Goal: Information Seeking & Learning: Learn about a topic

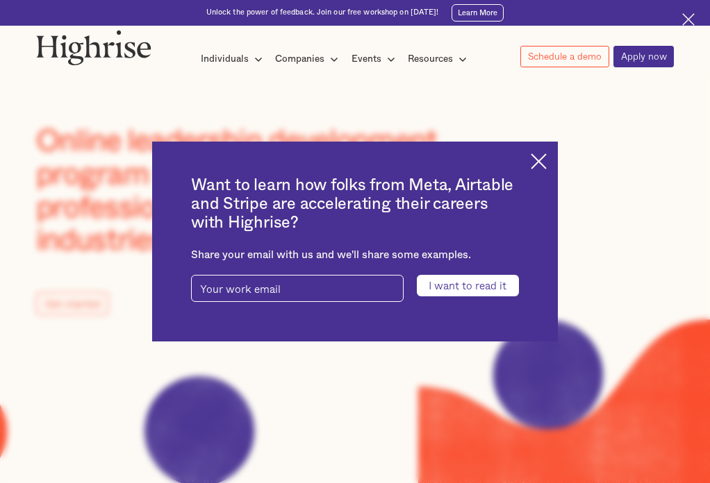
click at [554, 162] on div "Want to learn how folks from Meta, Airtable and Stripe are accelerating their c…" at bounding box center [355, 242] width 406 height 200
click at [536, 161] on img at bounding box center [539, 161] width 16 height 16
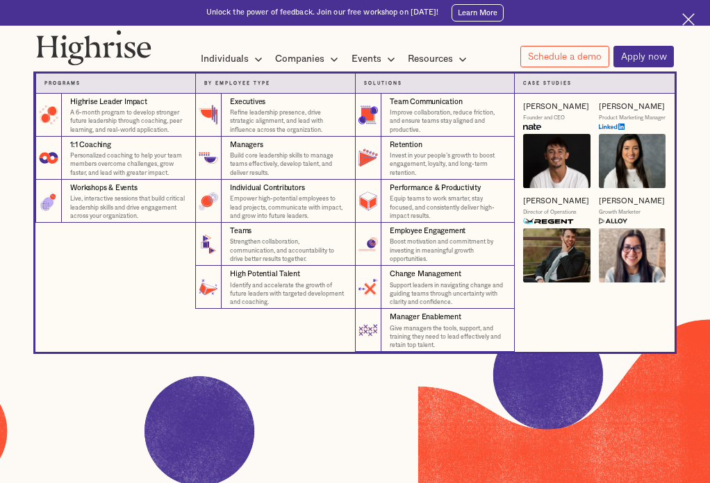
click at [530, 115] on div "Founder and CEO" at bounding box center [544, 118] width 42 height 7
click at [616, 130] on img at bounding box center [612, 127] width 26 height 6
click at [531, 126] on img at bounding box center [531, 127] width 17 height 6
click at [556, 165] on img at bounding box center [556, 161] width 67 height 54
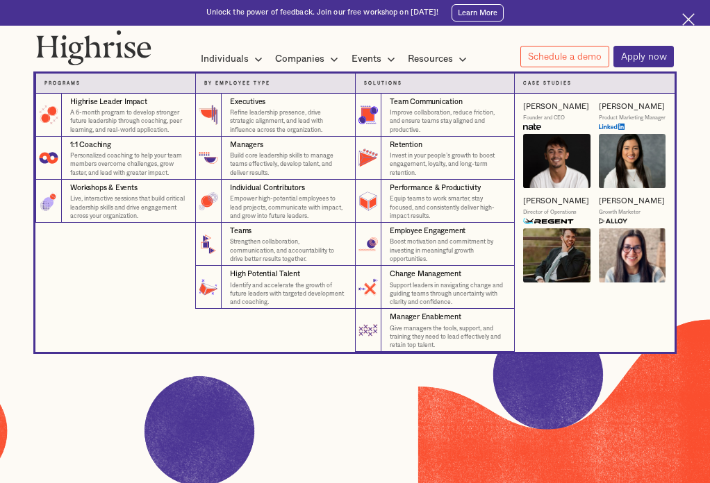
click at [550, 113] on div at bounding box center [355, 90] width 710 height 69
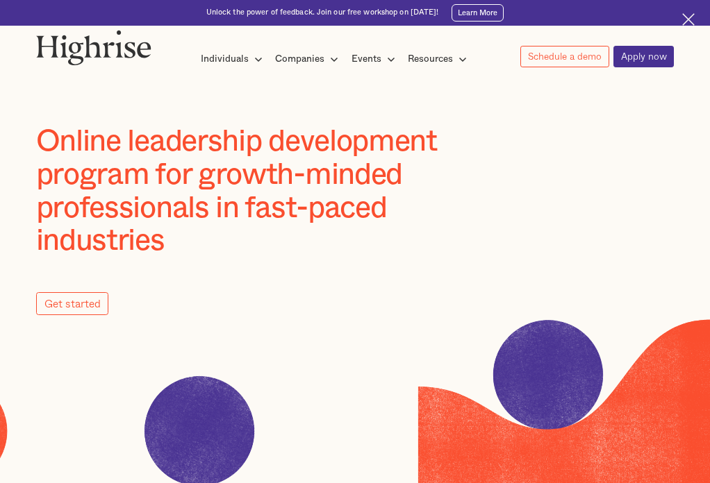
click at [549, 116] on div at bounding box center [355, 90] width 710 height 69
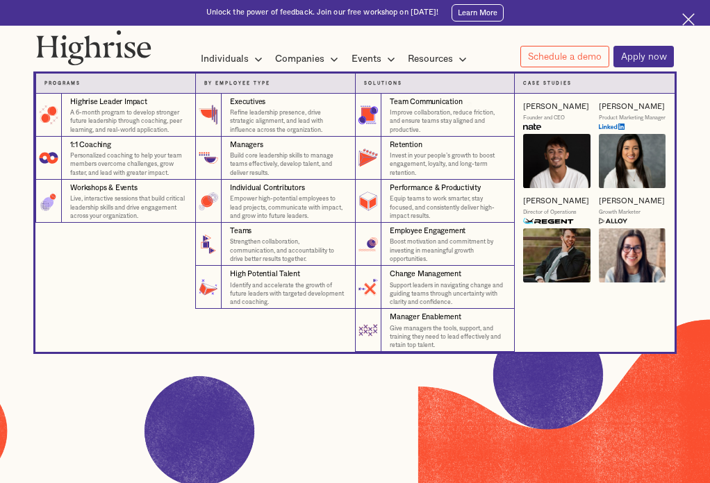
click at [542, 144] on img at bounding box center [556, 161] width 67 height 54
click at [543, 142] on img at bounding box center [556, 161] width 67 height 54
click at [544, 141] on img at bounding box center [556, 161] width 67 height 54
drag, startPoint x: 543, startPoint y: 141, endPoint x: 547, endPoint y: 126, distance: 15.7
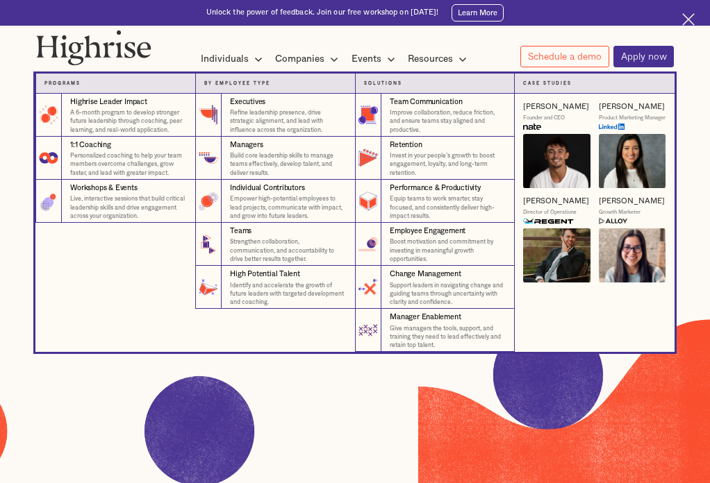
click at [543, 141] on img at bounding box center [556, 161] width 67 height 54
drag, startPoint x: 549, startPoint y: 119, endPoint x: 548, endPoint y: 103, distance: 16.0
click at [549, 117] on div "Founder and CEO" at bounding box center [544, 118] width 42 height 7
click at [548, 103] on div "[PERSON_NAME]" at bounding box center [556, 107] width 66 height 10
click at [547, 102] on div "[PERSON_NAME] Founder and CEO [PERSON_NAME] Product Marketing Manager [PERSON_N…" at bounding box center [595, 193] width 160 height 198
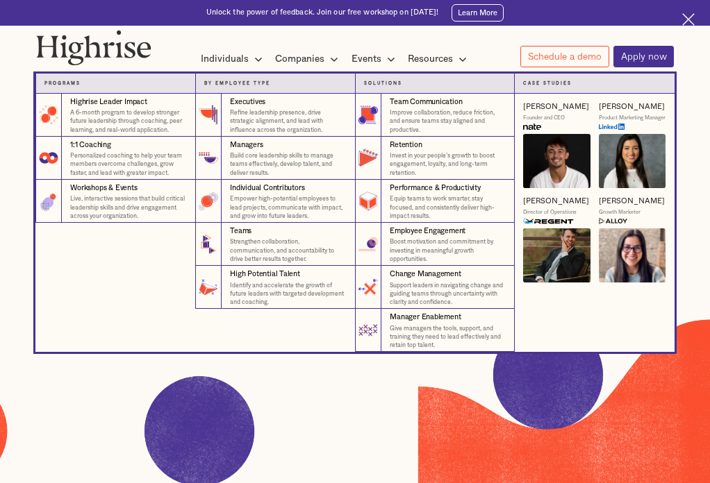
click at [309, 62] on nav "Programs 4 Highrise Leader Impact Program A 6-month program to develop stronger…" at bounding box center [354, 204] width 833 height 297
click at [206, 58] on nav "Programs 4 Highrise Leader Impact Program A 6-month program to develop stronger…" at bounding box center [354, 204] width 833 height 297
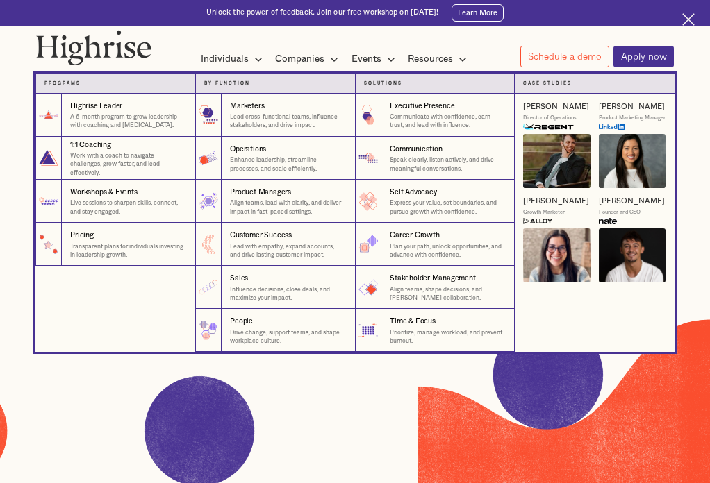
click at [329, 65] on nav "Programs 1 Highrise Leader A 6-month program to grow leadership with coaching a…" at bounding box center [354, 204] width 833 height 297
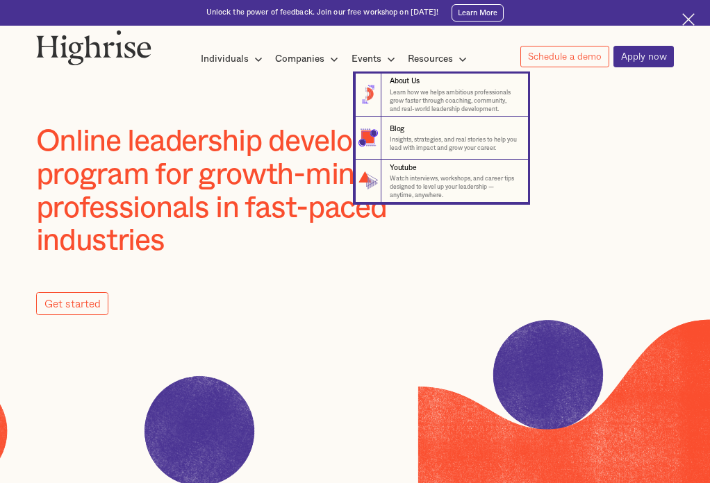
click at [313, 58] on nav "8 About Us Learn how we helps ambitious professionals grow faster through coach…" at bounding box center [354, 129] width 833 height 147
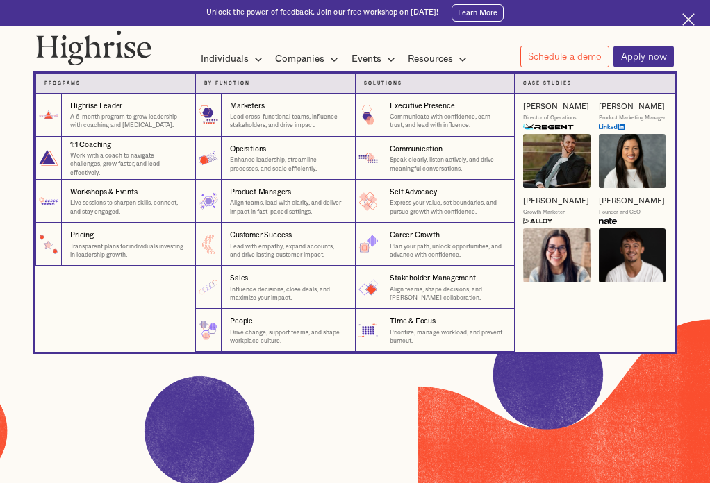
click at [536, 128] on img at bounding box center [548, 127] width 51 height 6
click at [617, 155] on img at bounding box center [632, 161] width 67 height 54
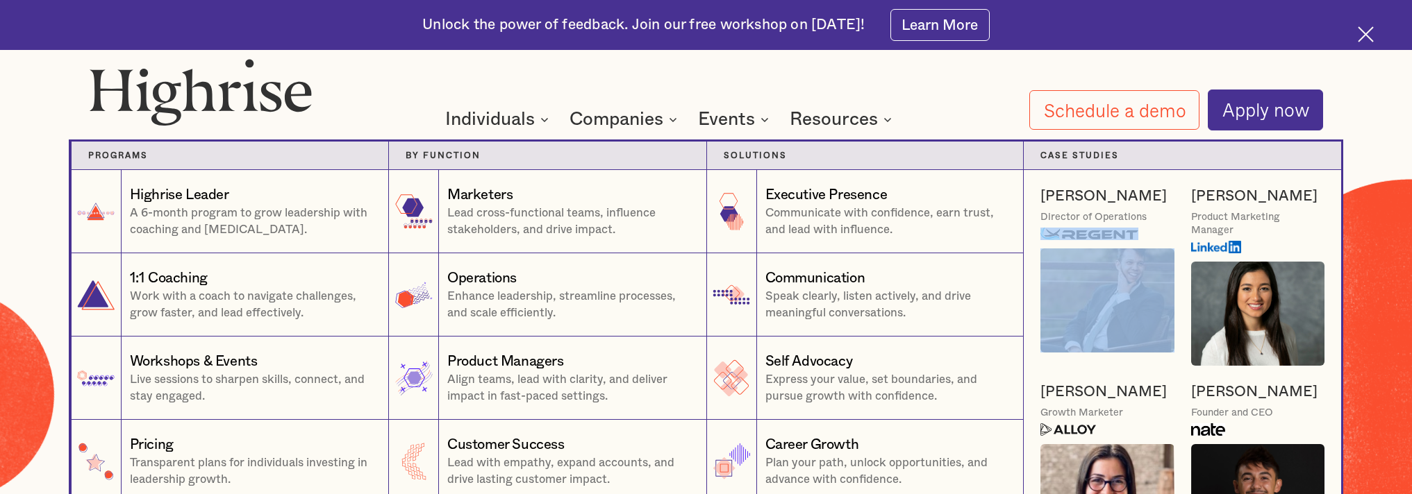
click at [709, 257] on div "[PERSON_NAME] Director of Operations" at bounding box center [1107, 276] width 134 height 179
click at [709, 240] on img at bounding box center [1089, 234] width 98 height 13
drag, startPoint x: 1109, startPoint y: 246, endPoint x: 1126, endPoint y: 280, distance: 37.9
click at [709, 240] on img at bounding box center [1089, 234] width 98 height 13
click at [709, 331] on img at bounding box center [1107, 301] width 134 height 104
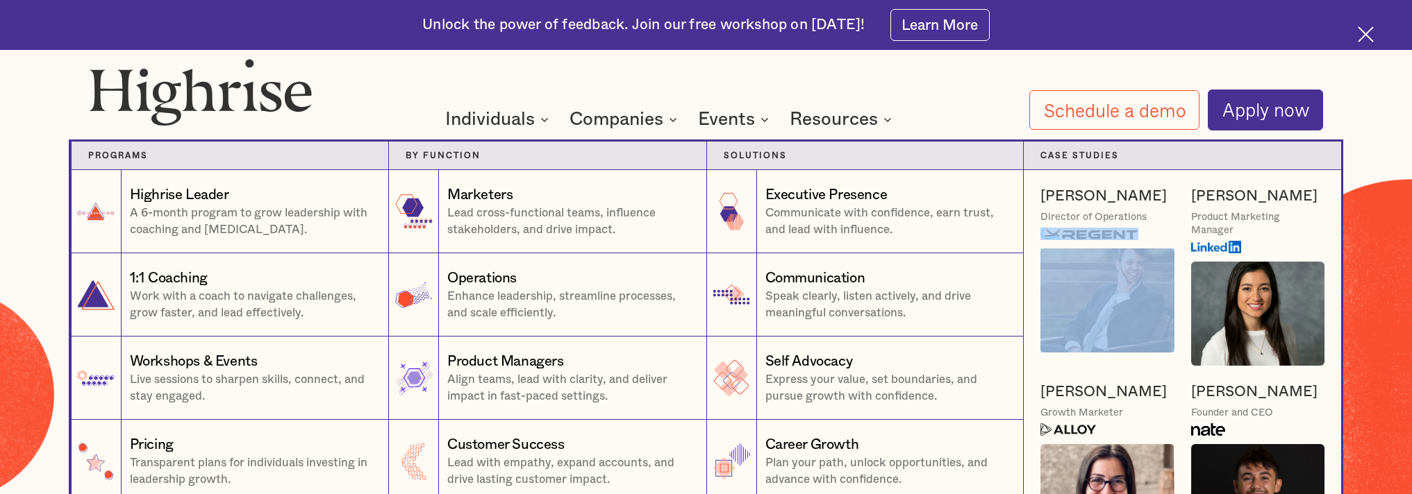
click at [709, 331] on img at bounding box center [1107, 301] width 134 height 104
drag, startPoint x: 1071, startPoint y: 206, endPoint x: 1070, endPoint y: 199, distance: 7.0
click at [709, 204] on div "[PERSON_NAME]" at bounding box center [1103, 196] width 126 height 19
click at [709, 206] on div "[PERSON_NAME]" at bounding box center [1103, 196] width 126 height 19
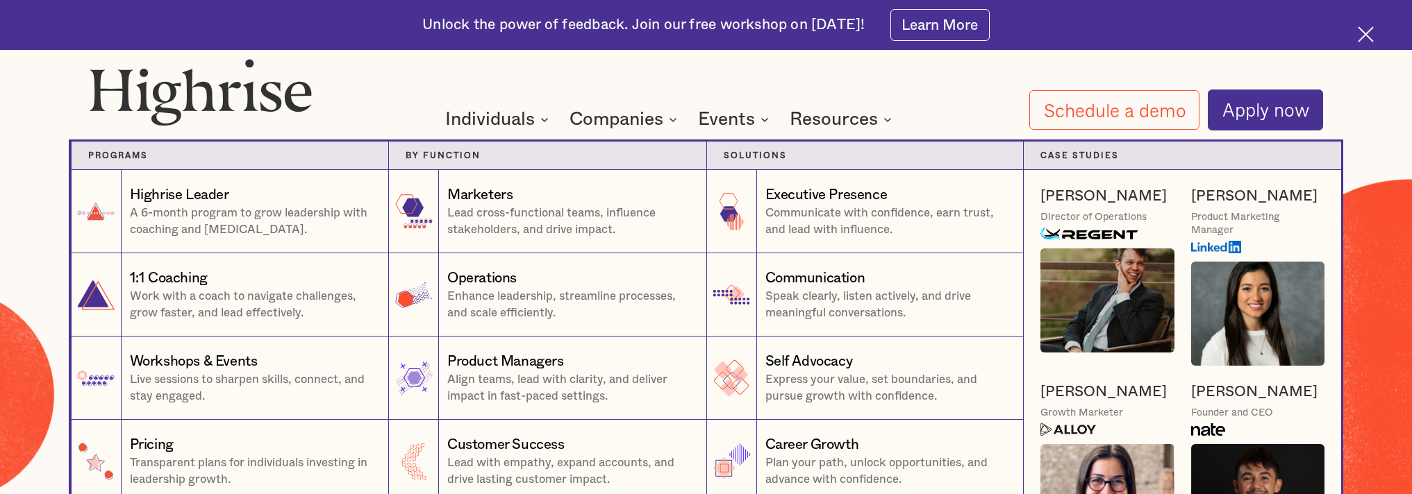
click at [709, 131] on nav "Programs 1 Highrise Leader A 6-month program to grow leadership with coaching a…" at bounding box center [706, 347] width 833 height 478
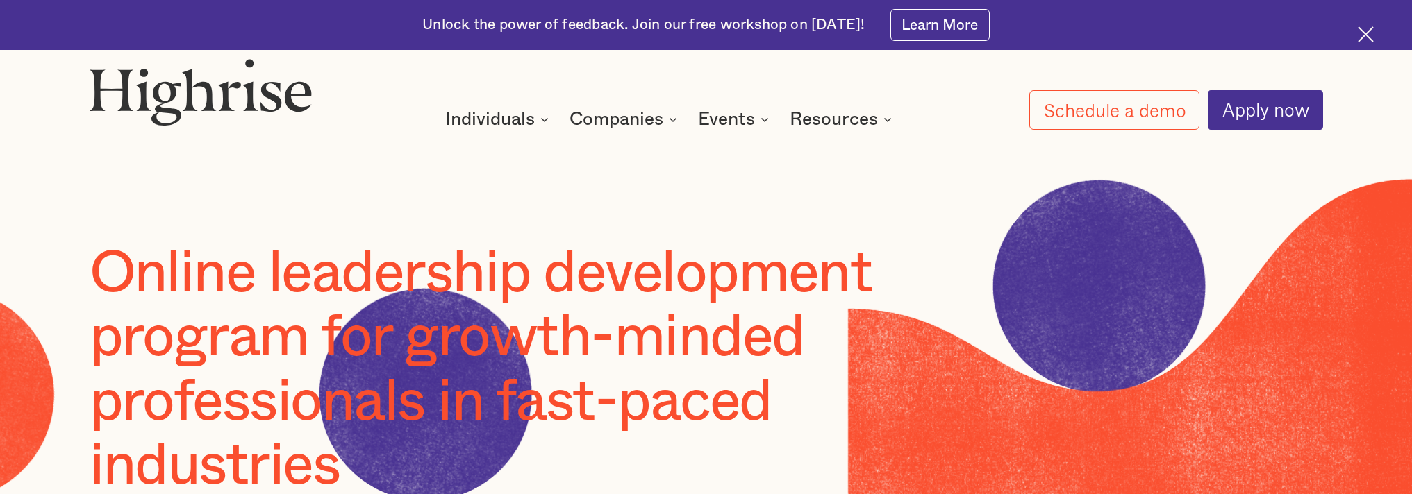
click at [644, 83] on div "How It Works Individuals Programs 1 Highrise Leader A 6-month program to grow l…" at bounding box center [706, 94] width 1333 height 72
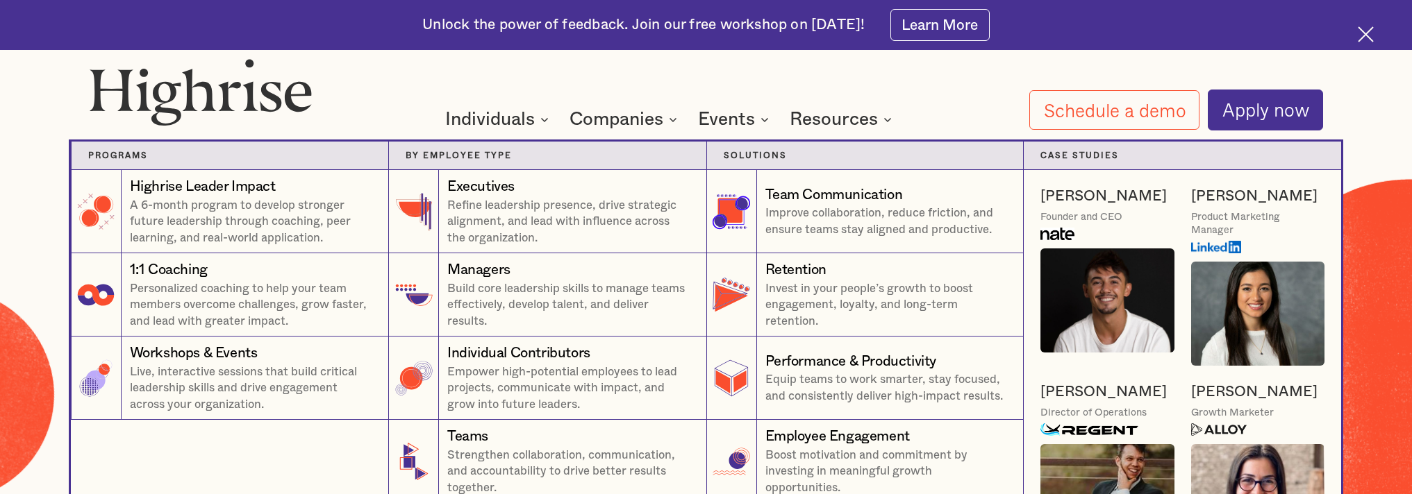
click at [709, 206] on div "[PERSON_NAME]" at bounding box center [1103, 196] width 126 height 19
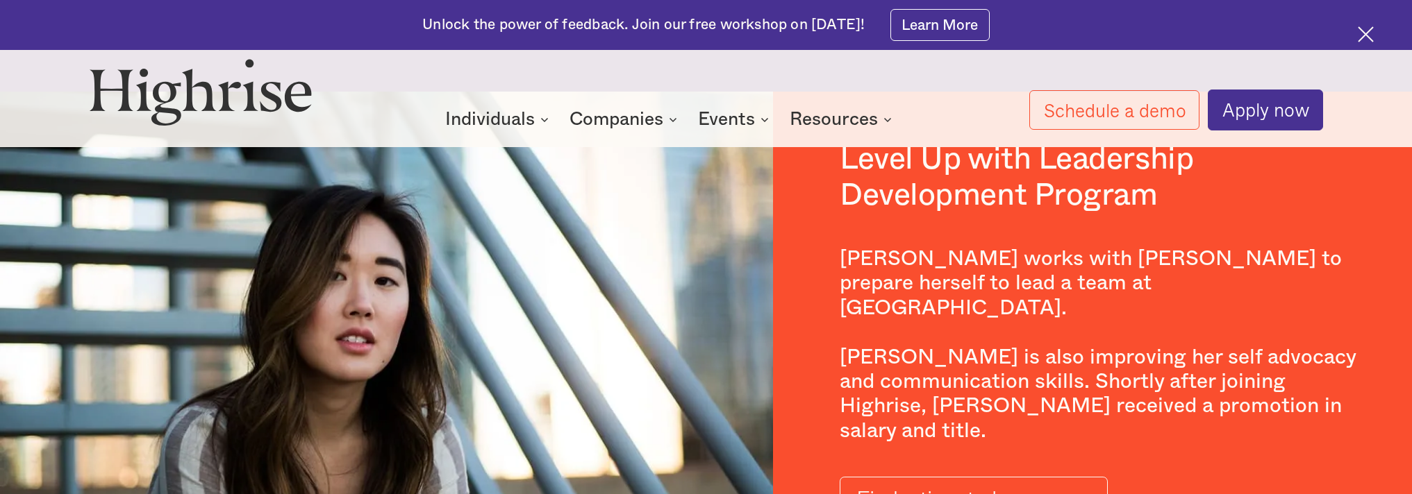
click at [838, 108] on div "How It Works Individuals Programs 1 Highrise Leader A 6-month program to grow l…" at bounding box center [706, 94] width 1333 height 72
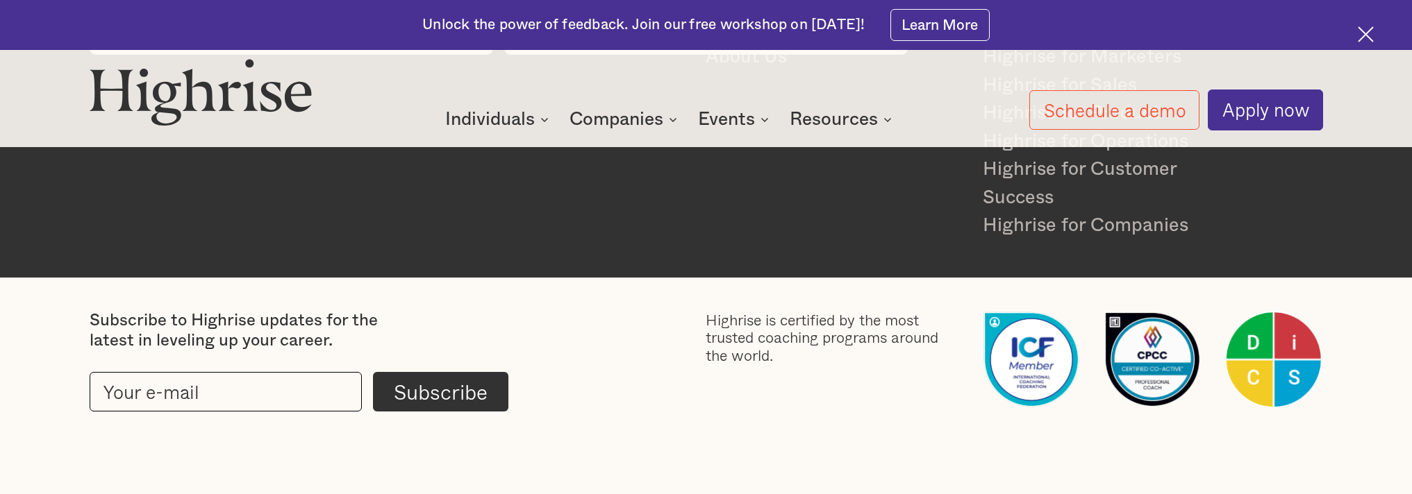
scroll to position [3560, 0]
